Goal: Navigation & Orientation: Find specific page/section

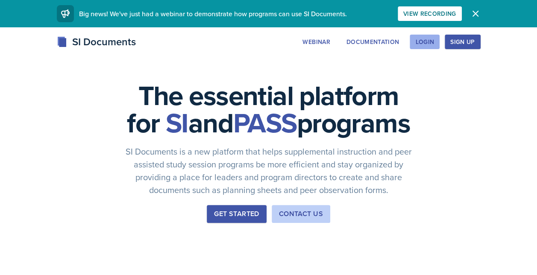
click at [436, 41] on button "Login" at bounding box center [425, 42] width 30 height 15
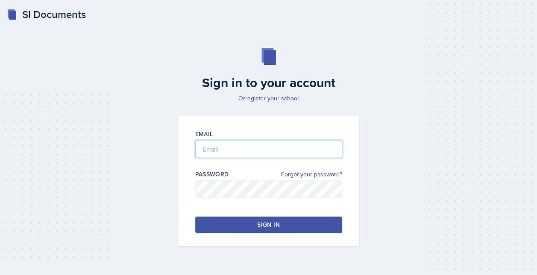
type input "[EMAIL_ADDRESS][DOMAIN_NAME]"
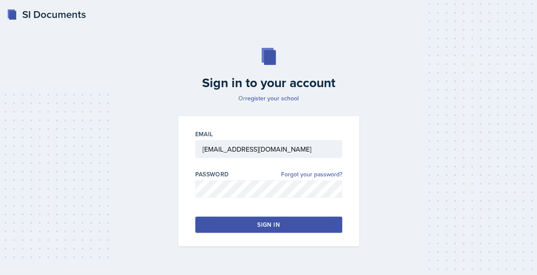
click at [255, 225] on button "Sign in" at bounding box center [268, 225] width 147 height 16
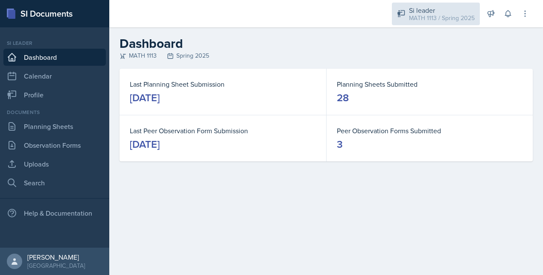
click at [435, 24] on div "Si leader MATH 1113 / Spring 2025" at bounding box center [436, 14] width 88 height 23
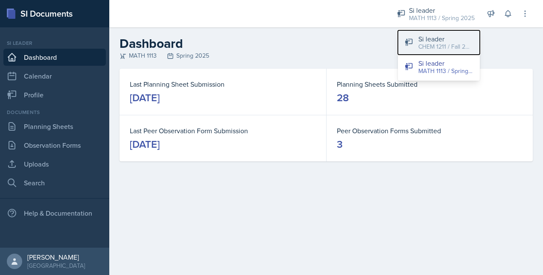
click at [439, 42] on div "CHEM 1211 / Fall 2025" at bounding box center [446, 46] width 55 height 9
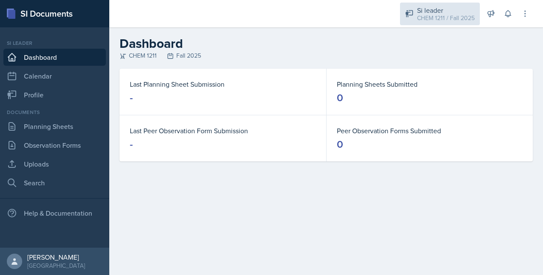
click at [433, 14] on div "CHEM 1211 / Fall 2025" at bounding box center [446, 18] width 58 height 9
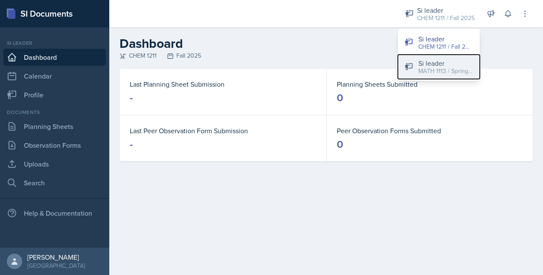
click at [432, 72] on div "MATH 1113 / Spring 2025" at bounding box center [446, 71] width 55 height 9
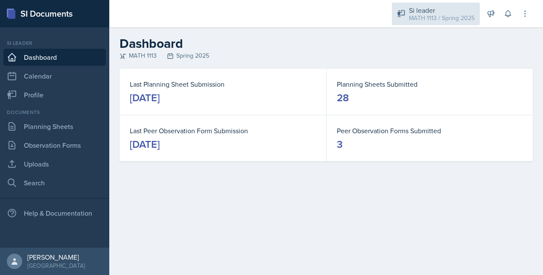
click at [440, 11] on div "Si leader" at bounding box center [442, 10] width 66 height 10
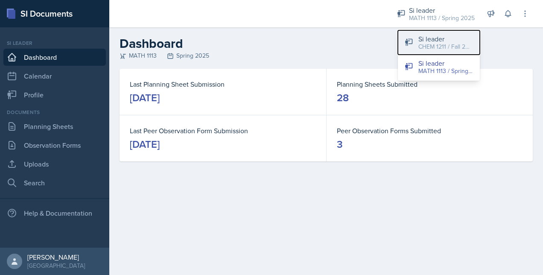
click at [420, 44] on div "CHEM 1211 / Fall 2025" at bounding box center [446, 46] width 55 height 9
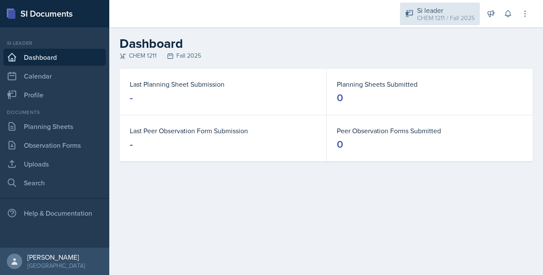
click at [435, 11] on div "Si leader" at bounding box center [446, 10] width 58 height 10
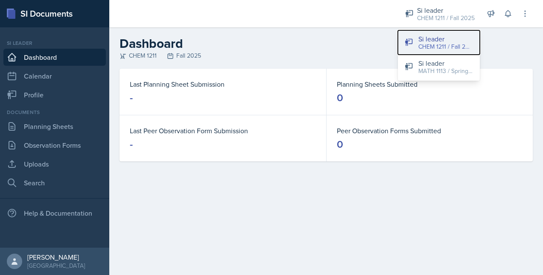
click at [429, 42] on div "CHEM 1211 / Fall 2025" at bounding box center [446, 46] width 55 height 9
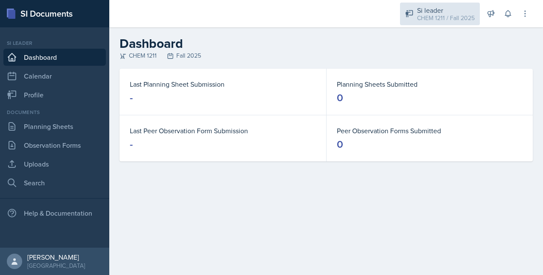
click at [465, 12] on div "Si leader" at bounding box center [446, 10] width 58 height 10
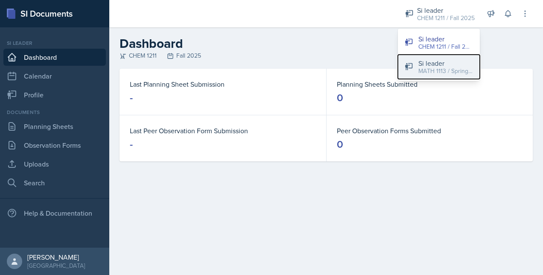
click at [436, 56] on button "Si leader MATH 1113 / Spring 2025" at bounding box center [439, 67] width 82 height 24
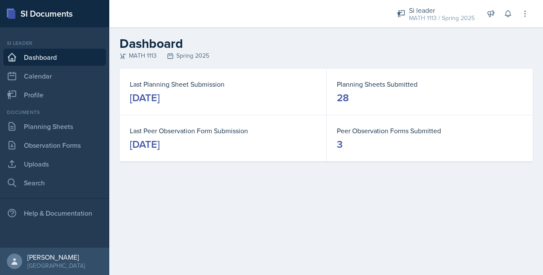
click at [350, 140] on dd "3" at bounding box center [430, 145] width 186 height 14
click at [339, 147] on div "3" at bounding box center [340, 145] width 6 height 14
click at [79, 141] on link "Observation Forms" at bounding box center [54, 145] width 103 height 17
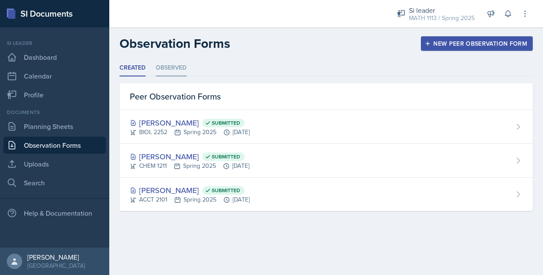
click at [164, 67] on li "Observed" at bounding box center [171, 68] width 31 height 17
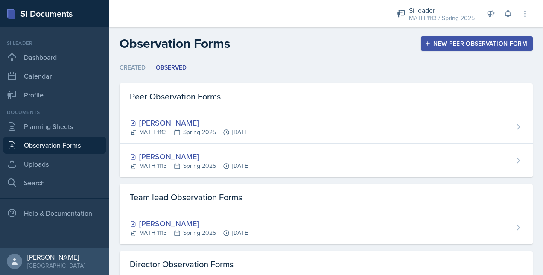
click at [136, 66] on li "Created" at bounding box center [133, 68] width 26 height 17
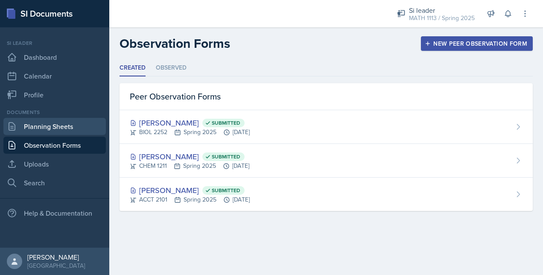
click at [70, 126] on link "Planning Sheets" at bounding box center [54, 126] width 103 height 17
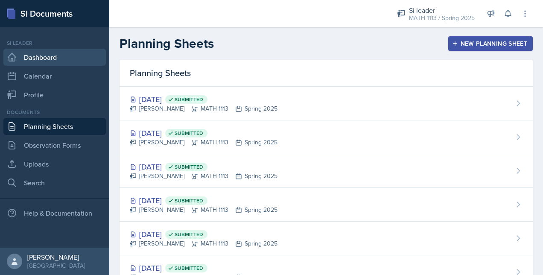
click at [33, 62] on link "Dashboard" at bounding box center [54, 57] width 103 height 17
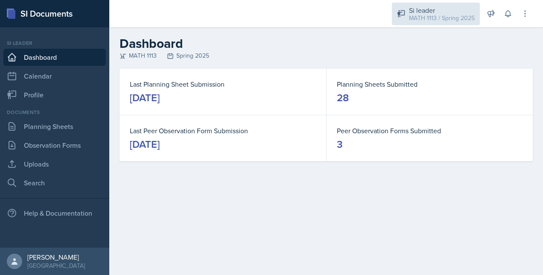
click at [440, 12] on div "Si leader" at bounding box center [442, 10] width 66 height 10
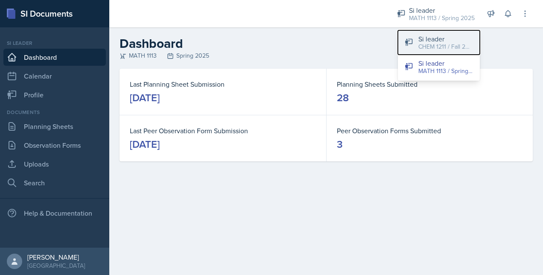
click at [429, 38] on div "Si leader" at bounding box center [446, 39] width 55 height 10
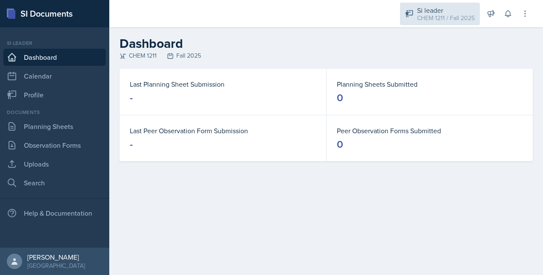
click at [429, 15] on div "CHEM 1211 / Fall 2025" at bounding box center [446, 18] width 58 height 9
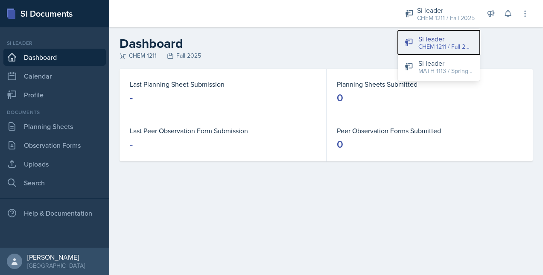
click at [407, 38] on button "Si leader CHEM 1211 / Fall 2025" at bounding box center [439, 42] width 82 height 24
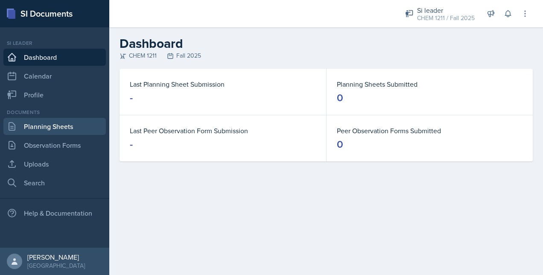
click at [78, 126] on link "Planning Sheets" at bounding box center [54, 126] width 103 height 17
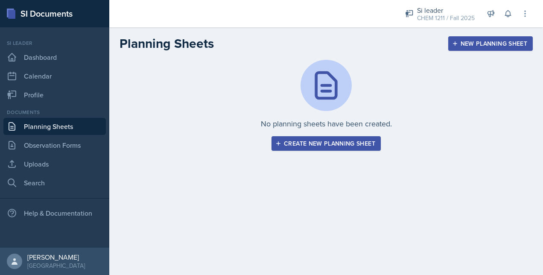
click at [288, 144] on div "Create new planning sheet" at bounding box center [326, 143] width 98 height 7
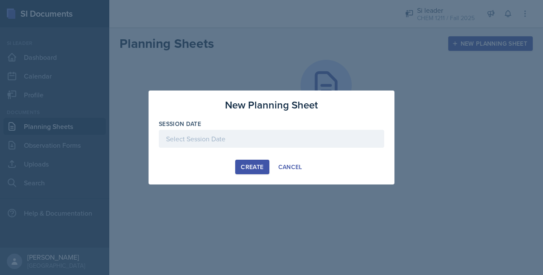
click at [289, 174] on div "New Planning Sheet Session Date [DATE] 27 28 29 30 31 1 2 3 4 5 6 7 8 9 10 11 1…" at bounding box center [272, 138] width 246 height 94
click at [292, 168] on div "Cancel" at bounding box center [291, 167] width 24 height 7
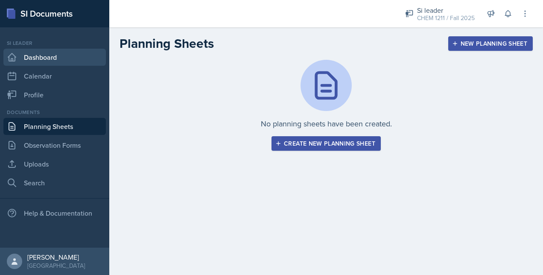
click at [48, 56] on link "Dashboard" at bounding box center [54, 57] width 103 height 17
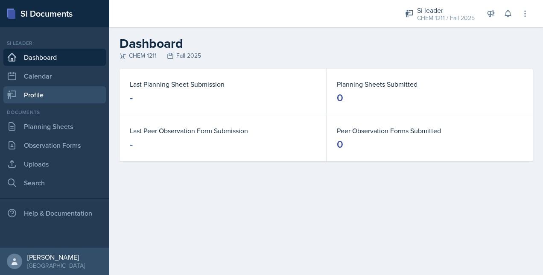
click at [39, 98] on link "Profile" at bounding box center [54, 94] width 103 height 17
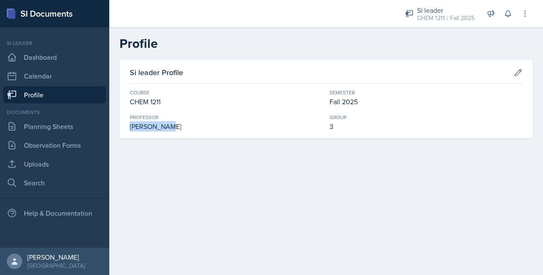
drag, startPoint x: 130, startPoint y: 129, endPoint x: 205, endPoint y: 127, distance: 74.8
click at [205, 127] on div "[PERSON_NAME]" at bounding box center [226, 126] width 193 height 10
copy div "[PERSON_NAME]"
click at [233, 140] on div "Si leader Profile Course CHEM 1211 Semester Fall 2025 [PERSON_NAME] Group 3" at bounding box center [326, 109] width 434 height 99
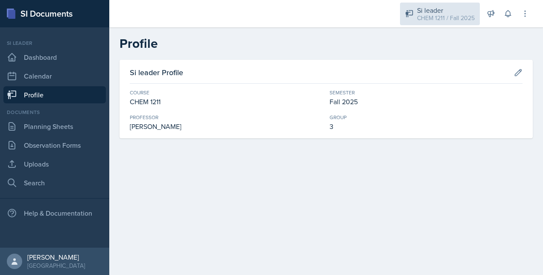
click at [423, 21] on div "CHEM 1211 / Fall 2025" at bounding box center [446, 18] width 58 height 9
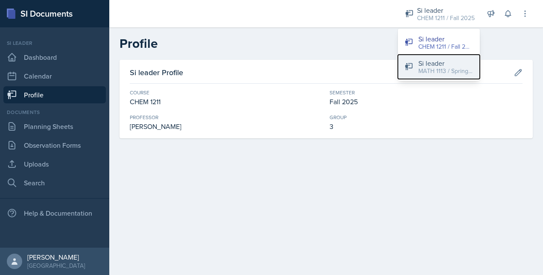
click at [427, 70] on div "MATH 1113 / Spring 2025" at bounding box center [446, 71] width 55 height 9
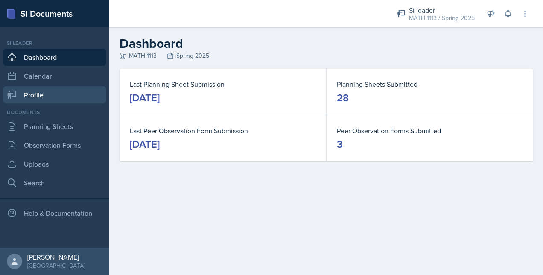
click at [37, 98] on link "Profile" at bounding box center [54, 94] width 103 height 17
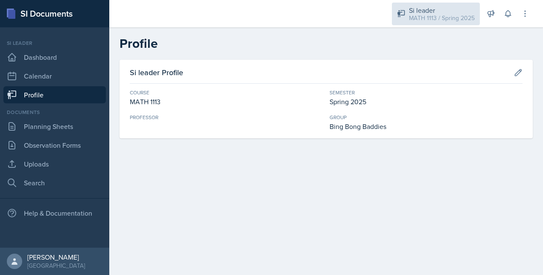
click at [411, 19] on div "MATH 1113 / Spring 2025" at bounding box center [442, 18] width 66 height 9
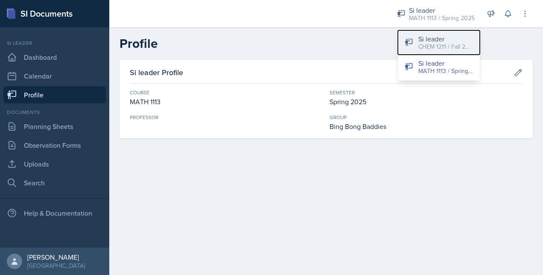
click at [414, 47] on button "Si leader CHEM 1211 / Fall 2025" at bounding box center [439, 42] width 82 height 24
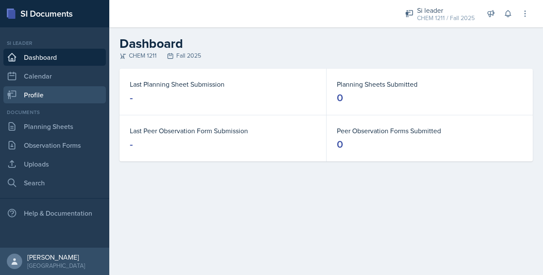
click at [69, 96] on link "Profile" at bounding box center [54, 94] width 103 height 17
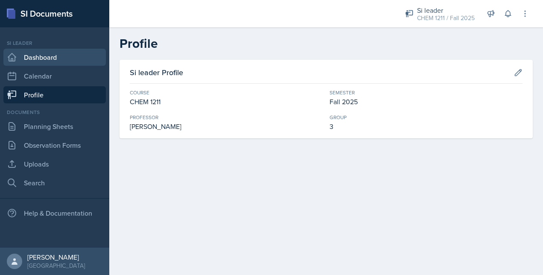
click at [68, 53] on link "Dashboard" at bounding box center [54, 57] width 103 height 17
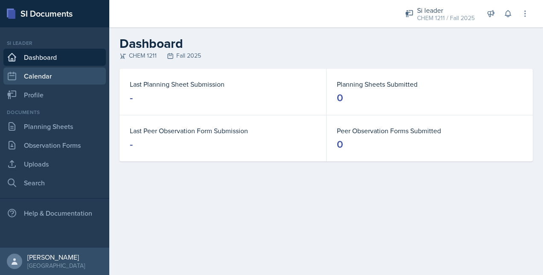
click at [58, 74] on link "Calendar" at bounding box center [54, 76] width 103 height 17
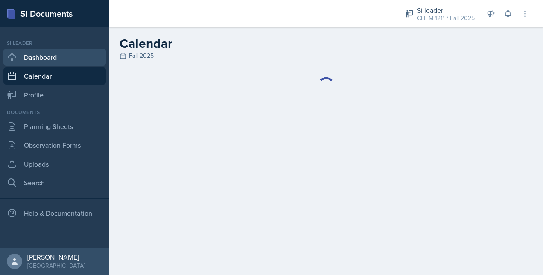
click at [39, 65] on link "Dashboard" at bounding box center [54, 57] width 103 height 17
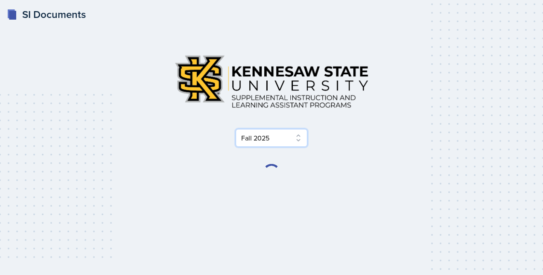
click at [274, 142] on select "Select Semester Fall 2025 Summer 2025 Spring 2025 Fall 2024 Summer 2024 Spring …" at bounding box center [272, 138] width 72 height 18
click at [236, 129] on select "Select Semester Fall 2025 Summer 2025 Spring 2025 Fall 2024 Summer 2024 Spring …" at bounding box center [272, 138] width 72 height 18
click at [260, 135] on select "Select Semester Fall 2025 Summer 2025 Spring 2025 Fall 2024 Summer 2024 Spring …" at bounding box center [272, 138] width 72 height 18
select select "515a866e-7596-43ee-a538-4da7a47c8e37"
click at [236, 129] on select "Select Semester Fall 2025 Summer 2025 Spring 2025 Fall 2024 Summer 2024 Spring …" at bounding box center [272, 138] width 72 height 18
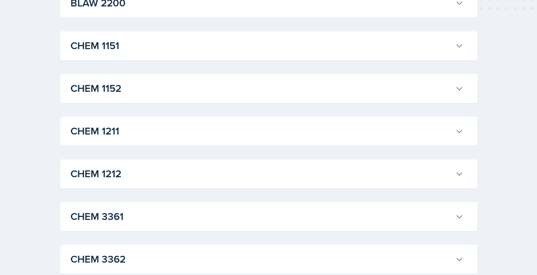
scroll to position [262, 0]
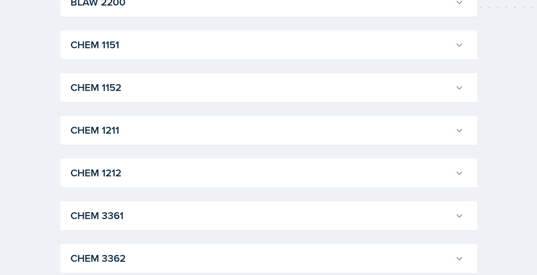
click at [220, 139] on div "CHEM 1211 Leslie Horton Professor: Elizabeth Shugart Export to Google Calendar …" at bounding box center [268, 130] width 417 height 29
click at [255, 136] on h3 "CHEM 1211" at bounding box center [260, 130] width 381 height 15
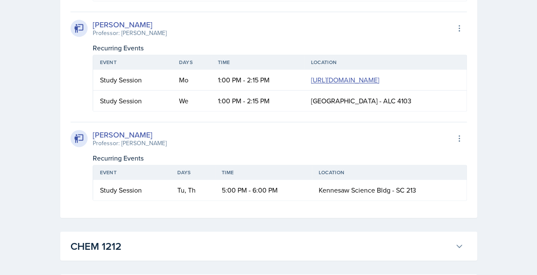
scroll to position [547, 0]
